Goal: Task Accomplishment & Management: Complete application form

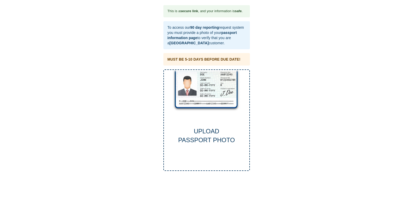
click at [206, 122] on div "UPLOAD PASSPORT PHOTO" at bounding box center [207, 120] width 87 height 102
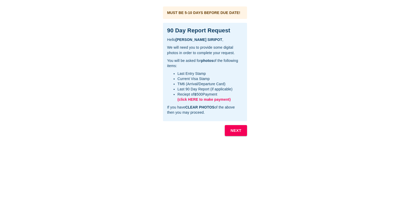
click at [205, 98] on span "(click HERE to make payment)" at bounding box center [203, 99] width 53 height 4
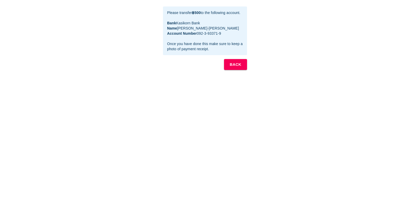
click at [234, 65] on b "BACK" at bounding box center [235, 64] width 12 height 7
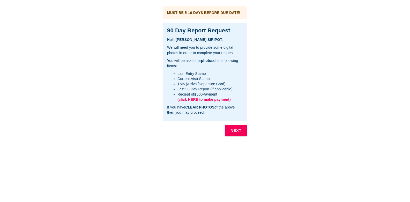
click at [236, 130] on b "NEXT" at bounding box center [235, 130] width 11 height 7
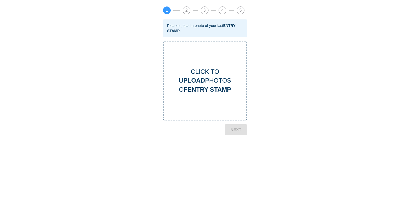
click at [205, 78] on div "CLICK TO UPLOAD PHOTOS OF ENTRY STAMP" at bounding box center [204, 80] width 83 height 27
click at [235, 165] on b "NEXT" at bounding box center [235, 166] width 11 height 7
click at [207, 81] on div "CLICK TO UPLOAD PHOTOS OF CURRENT VISA" at bounding box center [204, 80] width 83 height 27
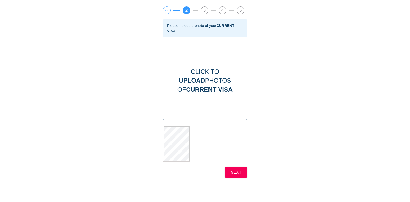
click at [236, 174] on b "NEXT" at bounding box center [235, 171] width 11 height 7
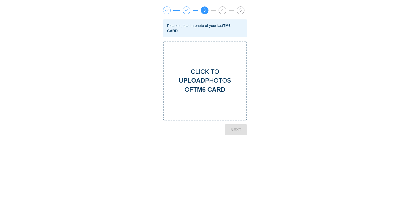
click at [211, 82] on div "CLICK TO UPLOAD PHOTOS OF TM6 CARD" at bounding box center [204, 80] width 83 height 27
click at [236, 166] on b "NEXT" at bounding box center [235, 166] width 11 height 7
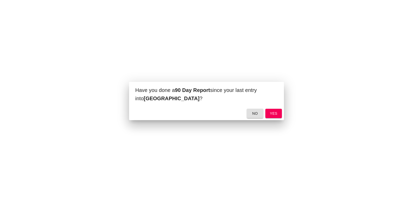
click at [273, 114] on span "yes" at bounding box center [274, 113] width 8 height 6
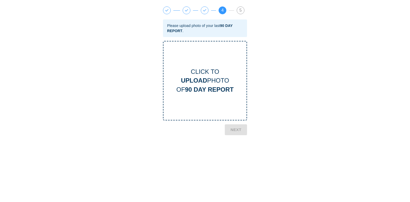
click at [213, 75] on div "CLICK TO UPLOAD PHOTO OF 90 DAY REPORT" at bounding box center [204, 80] width 83 height 27
click at [199, 81] on b "UPLOAD" at bounding box center [194, 80] width 26 height 7
click at [237, 173] on b "NEXT" at bounding box center [235, 171] width 11 height 7
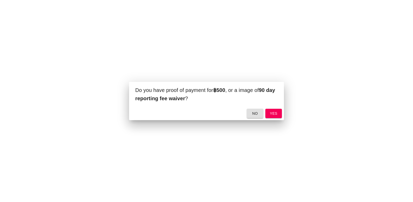
click at [273, 114] on span "yes" at bounding box center [274, 113] width 8 height 6
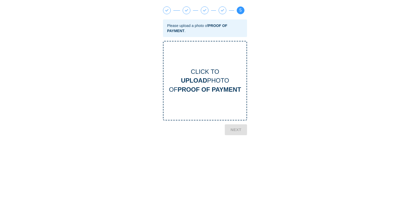
click at [205, 80] on b "UPLOAD" at bounding box center [194, 80] width 26 height 7
click at [235, 171] on b "NEXT" at bounding box center [235, 171] width 11 height 7
